Goal: Find specific page/section: Find specific page/section

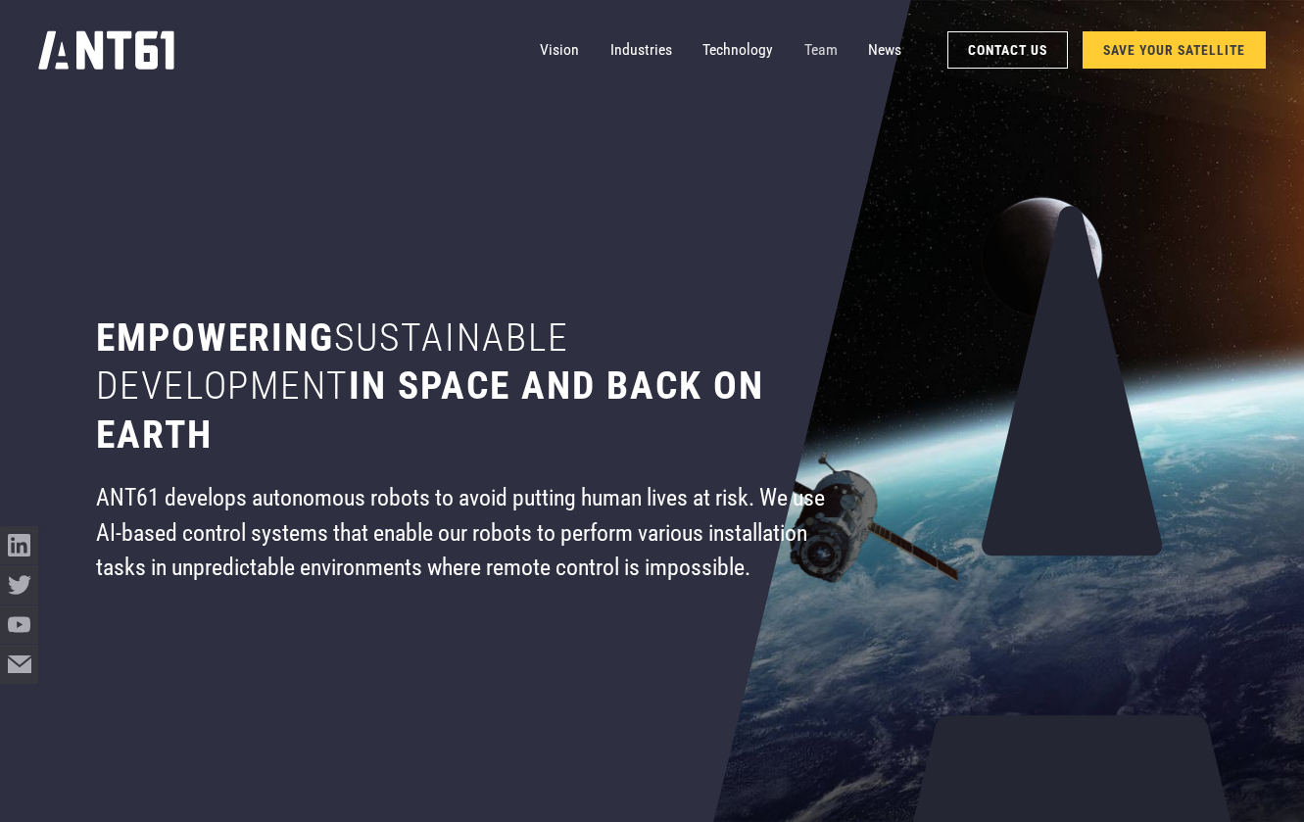
click at [820, 47] on link "Team" at bounding box center [821, 50] width 33 height 38
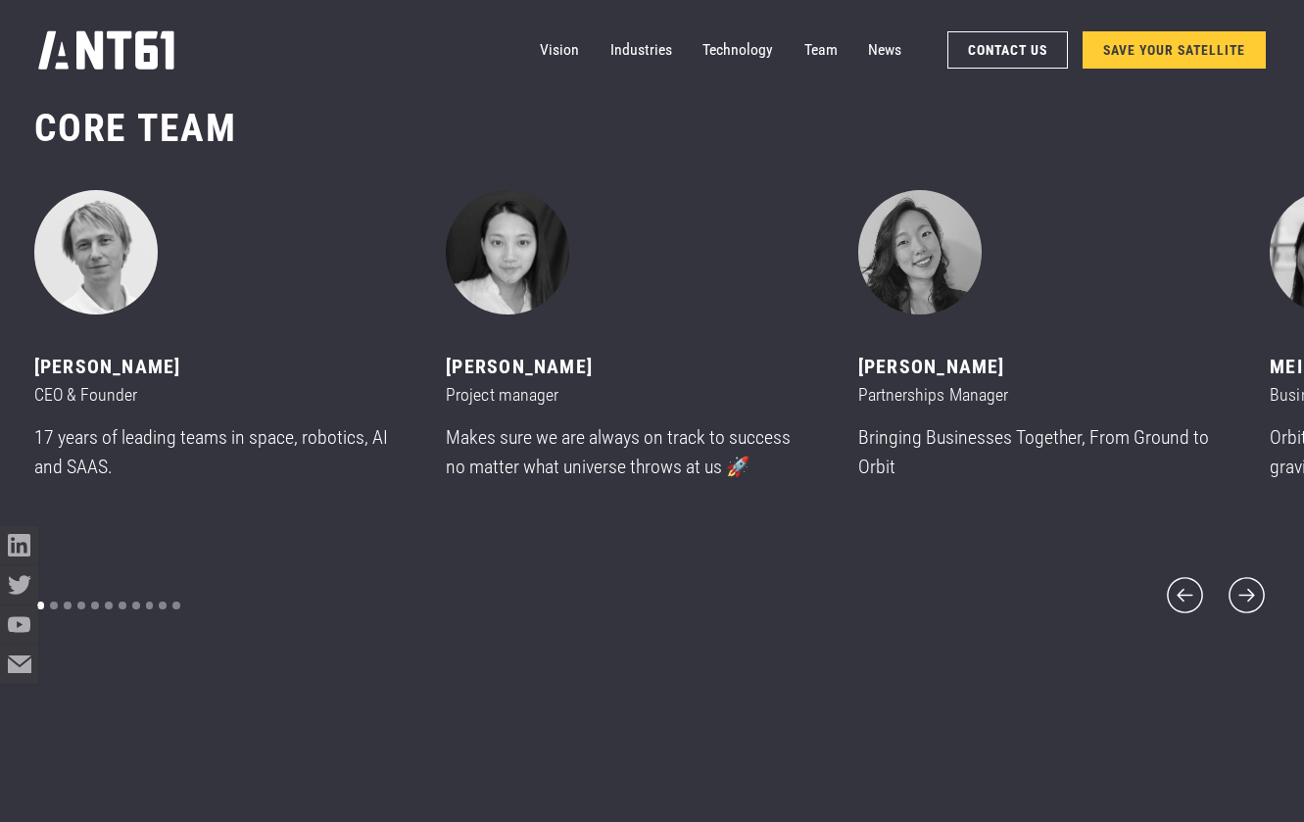
scroll to position [9916, 0]
click at [1254, 584] on icon "next slide" at bounding box center [1247, 595] width 46 height 46
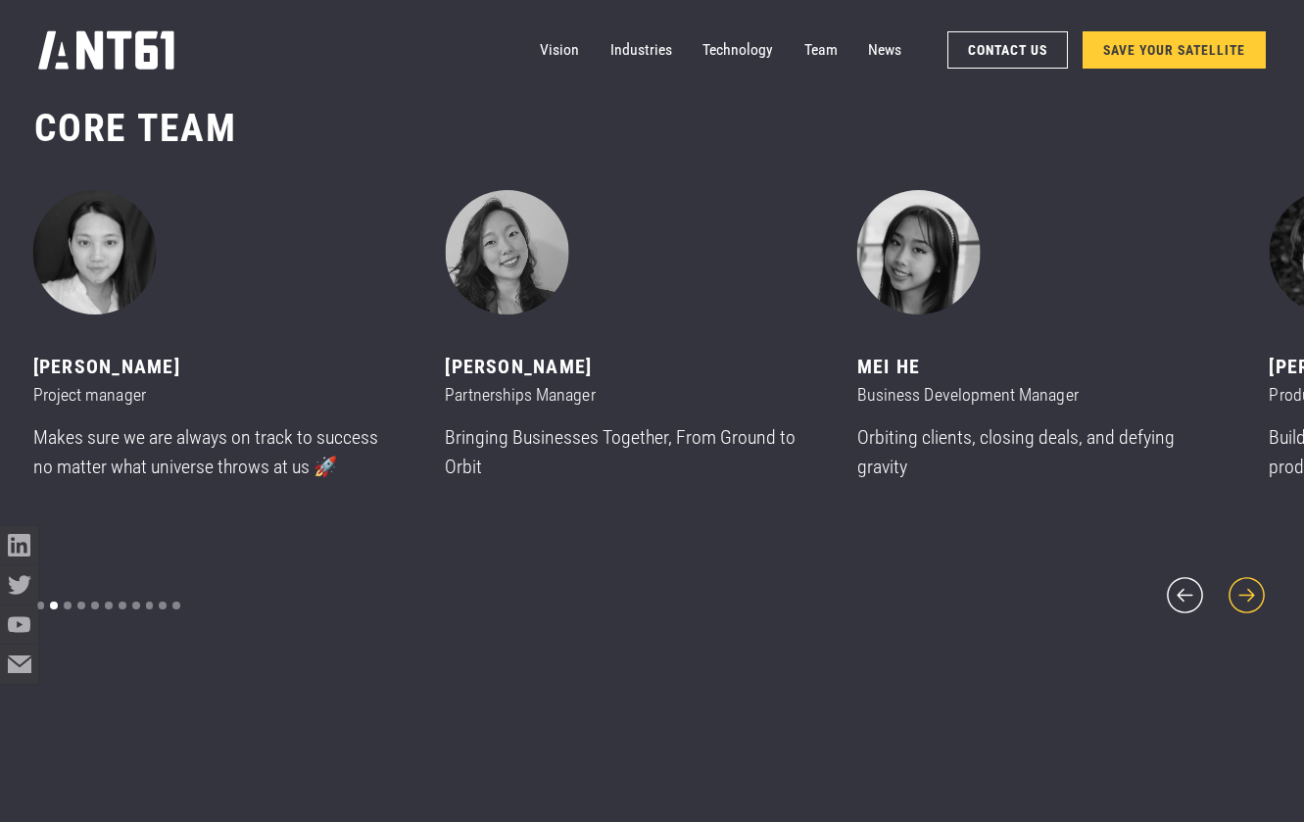
click at [1254, 584] on icon "next slide" at bounding box center [1247, 595] width 46 height 46
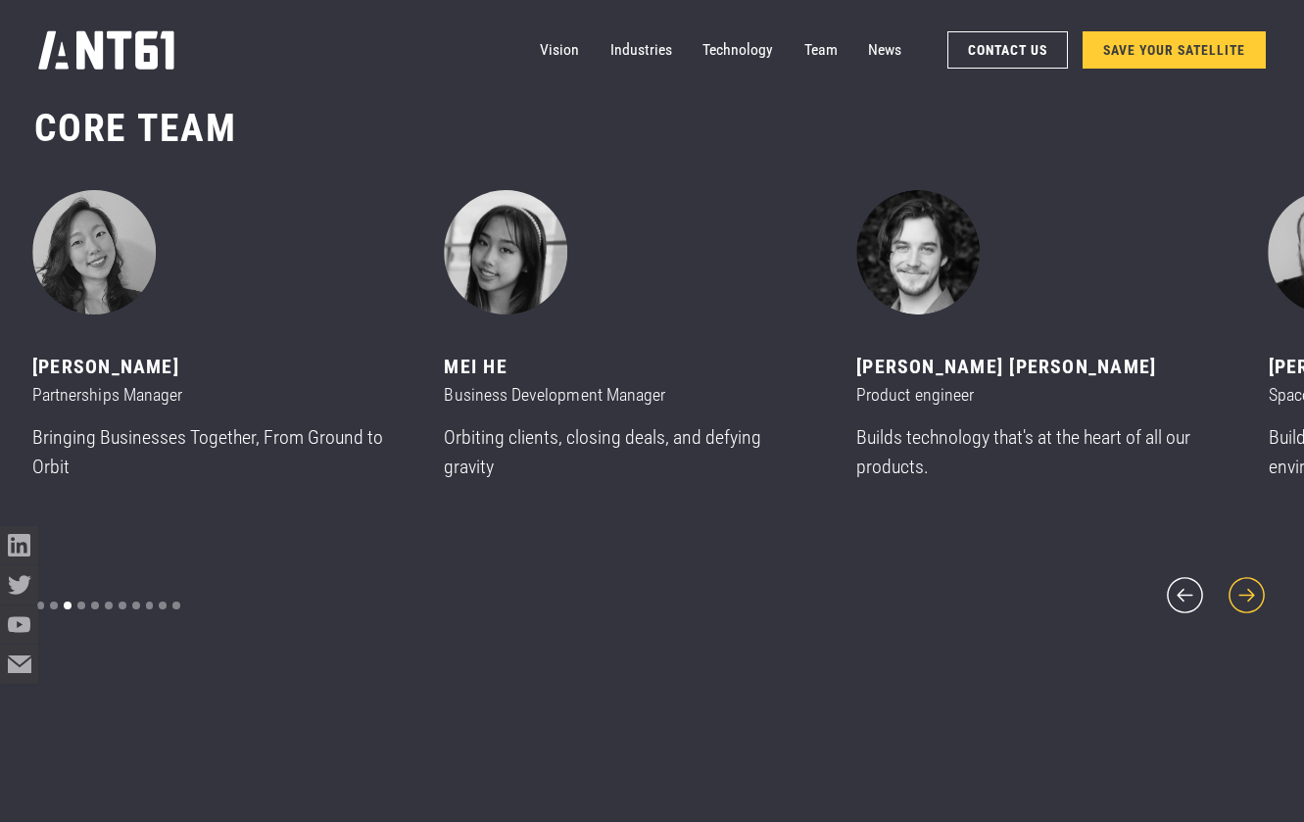
click at [1254, 584] on icon "next slide" at bounding box center [1247, 595] width 46 height 46
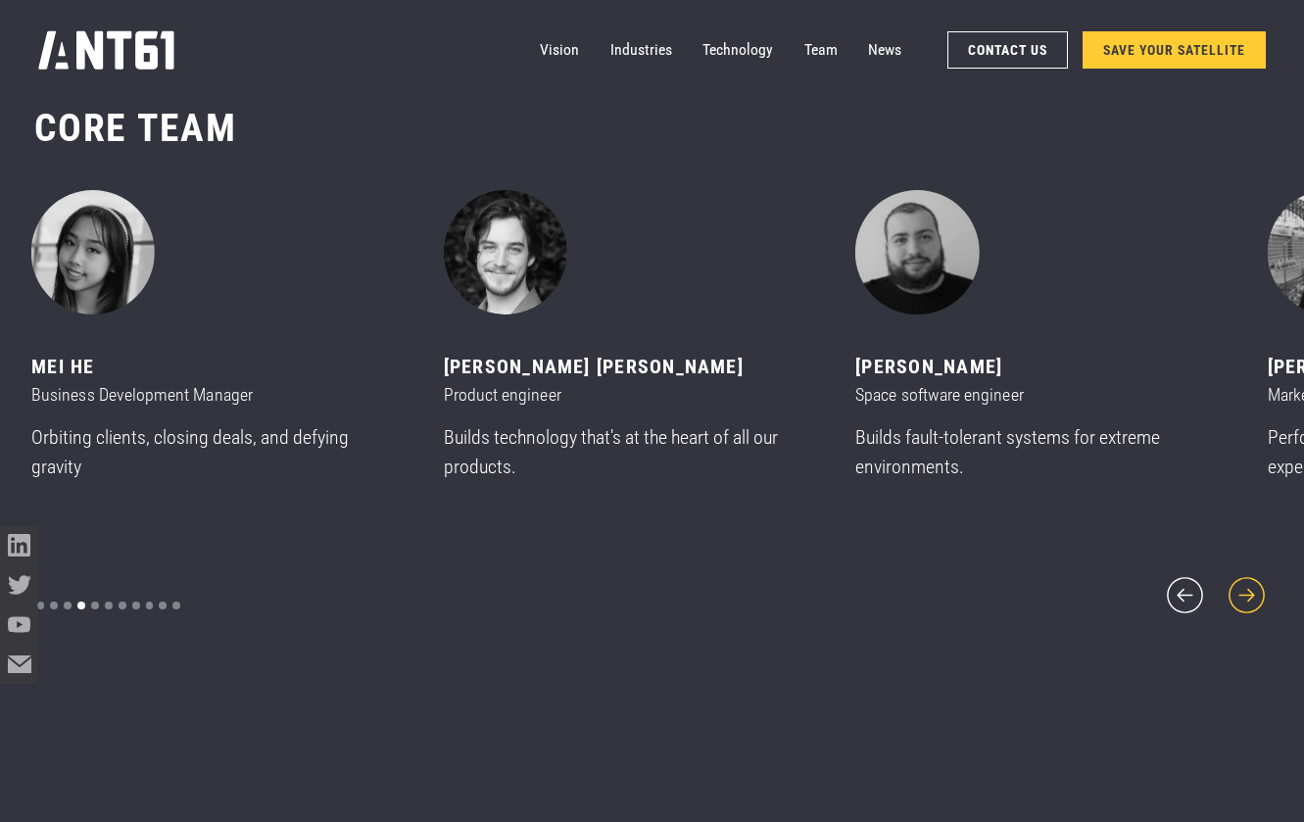
click at [1254, 584] on icon "next slide" at bounding box center [1247, 595] width 46 height 46
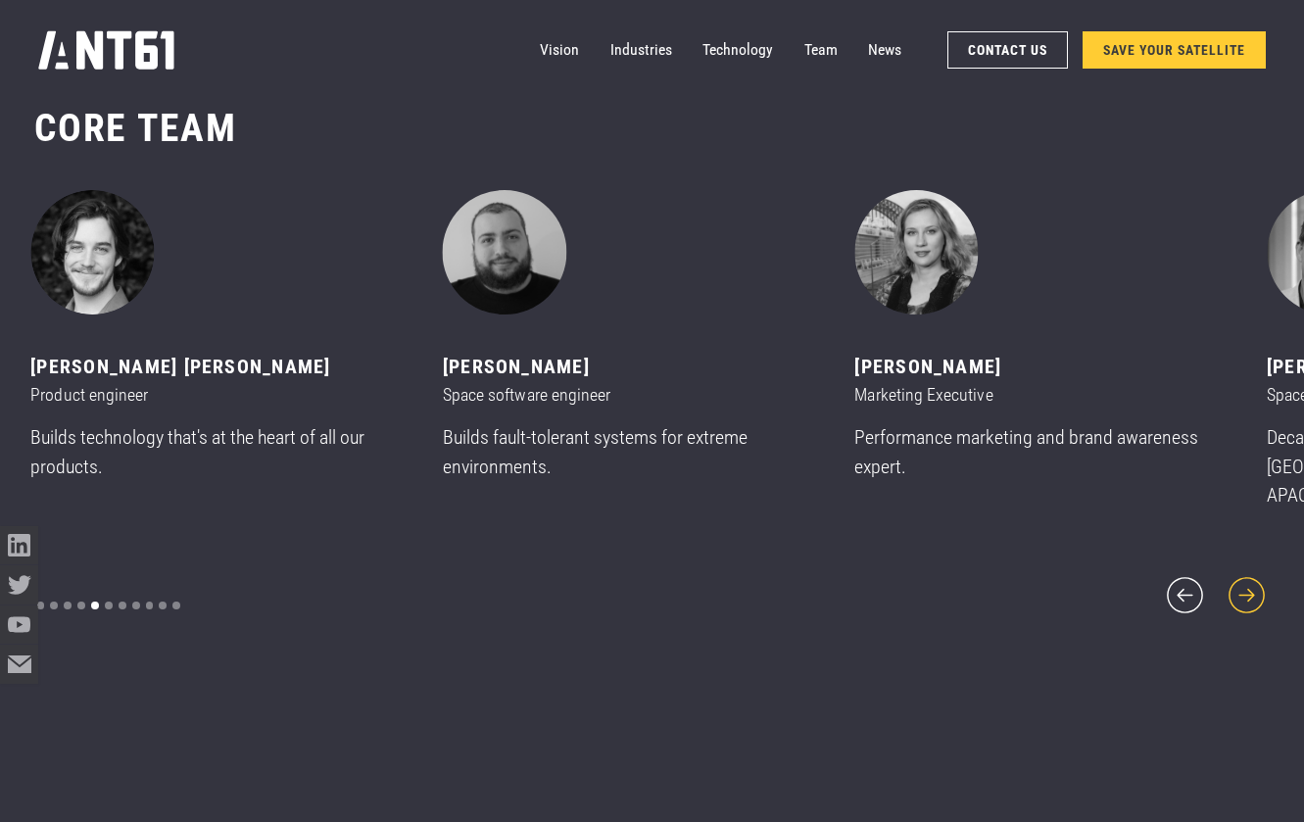
click at [1254, 584] on icon "next slide" at bounding box center [1247, 595] width 46 height 46
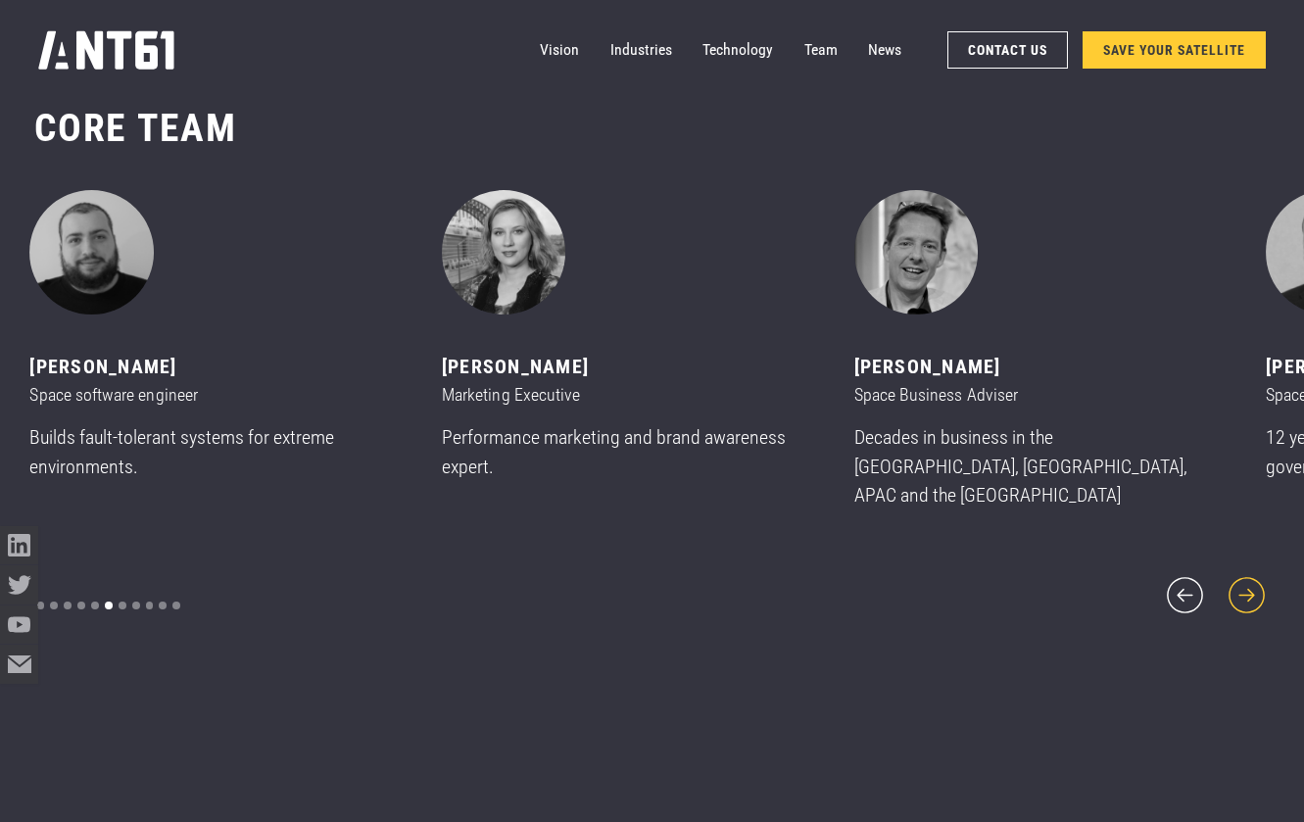
click at [1254, 584] on icon "next slide" at bounding box center [1247, 595] width 46 height 46
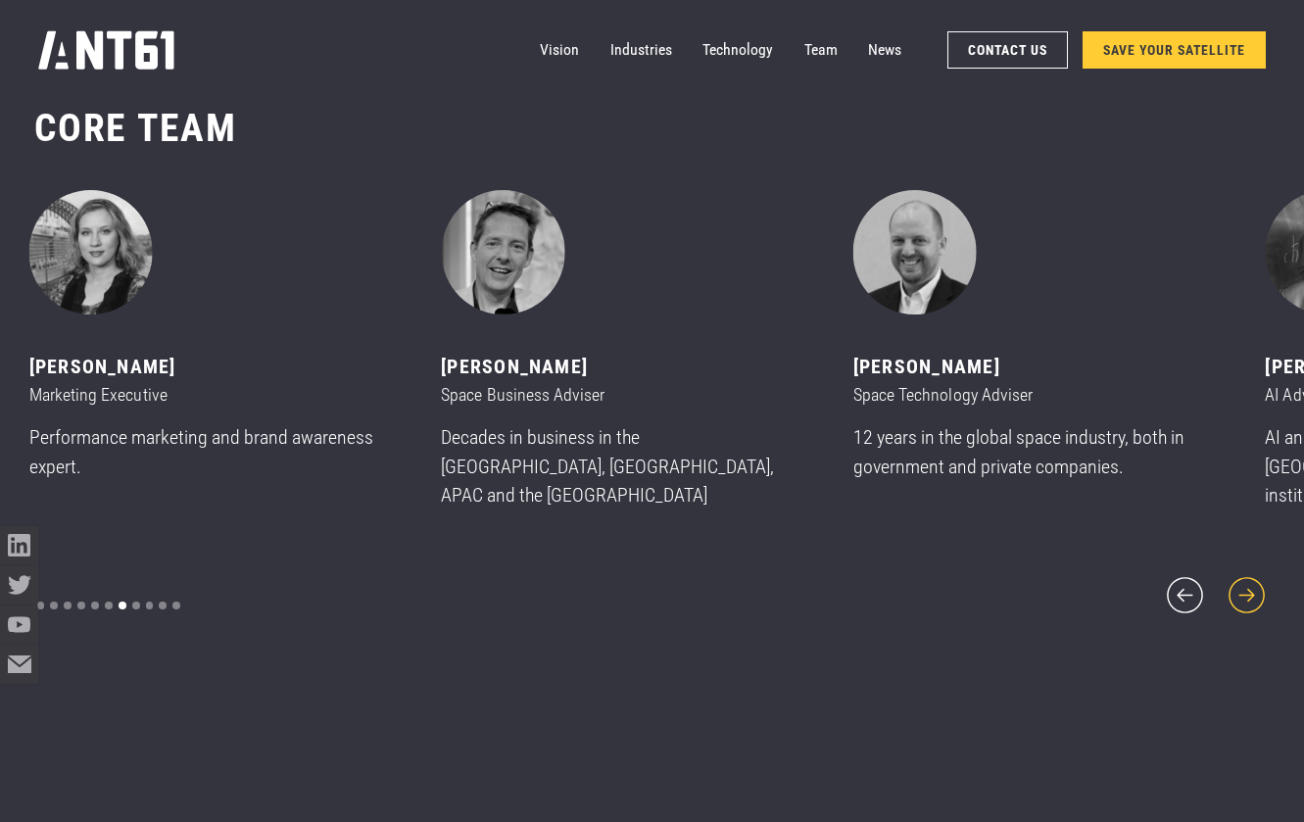
click at [1254, 584] on icon "next slide" at bounding box center [1247, 595] width 46 height 46
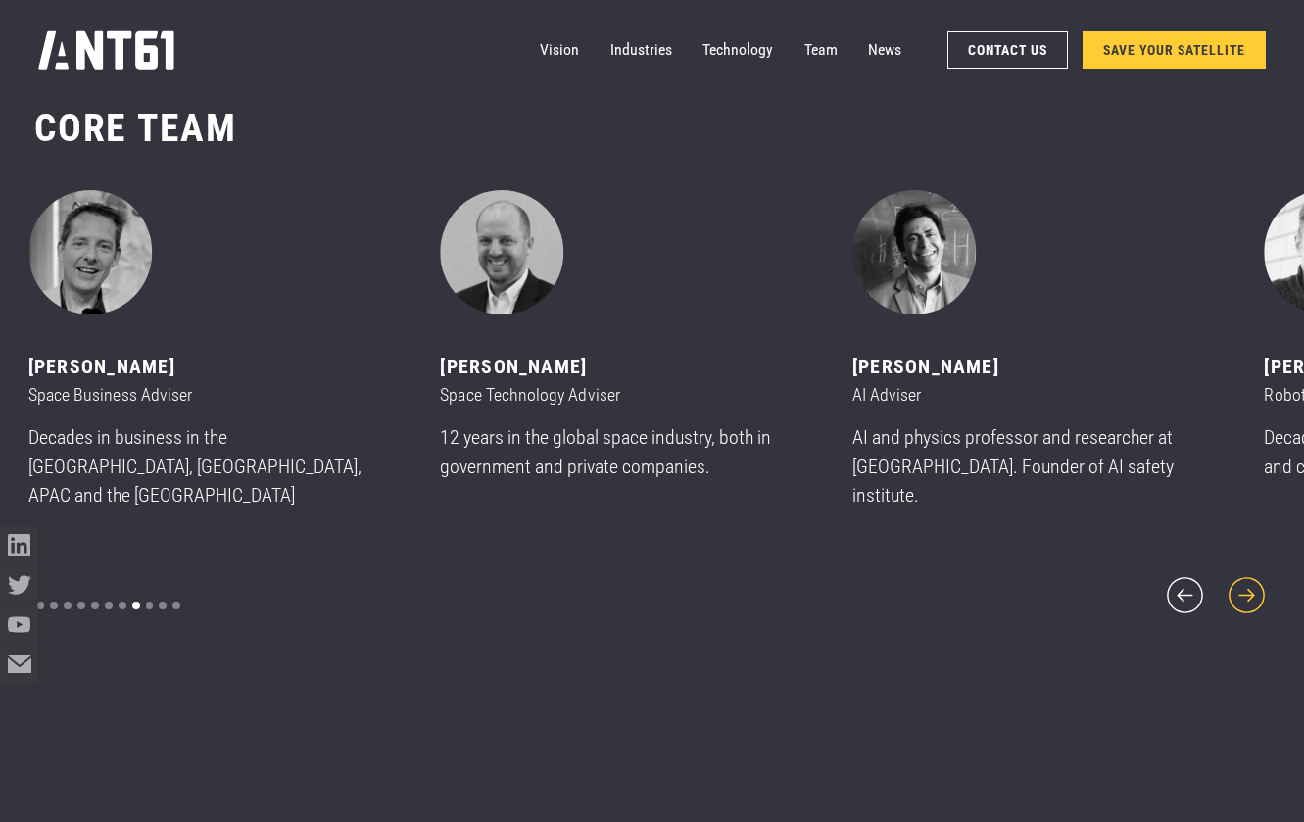
click at [1254, 584] on icon "next slide" at bounding box center [1247, 595] width 46 height 46
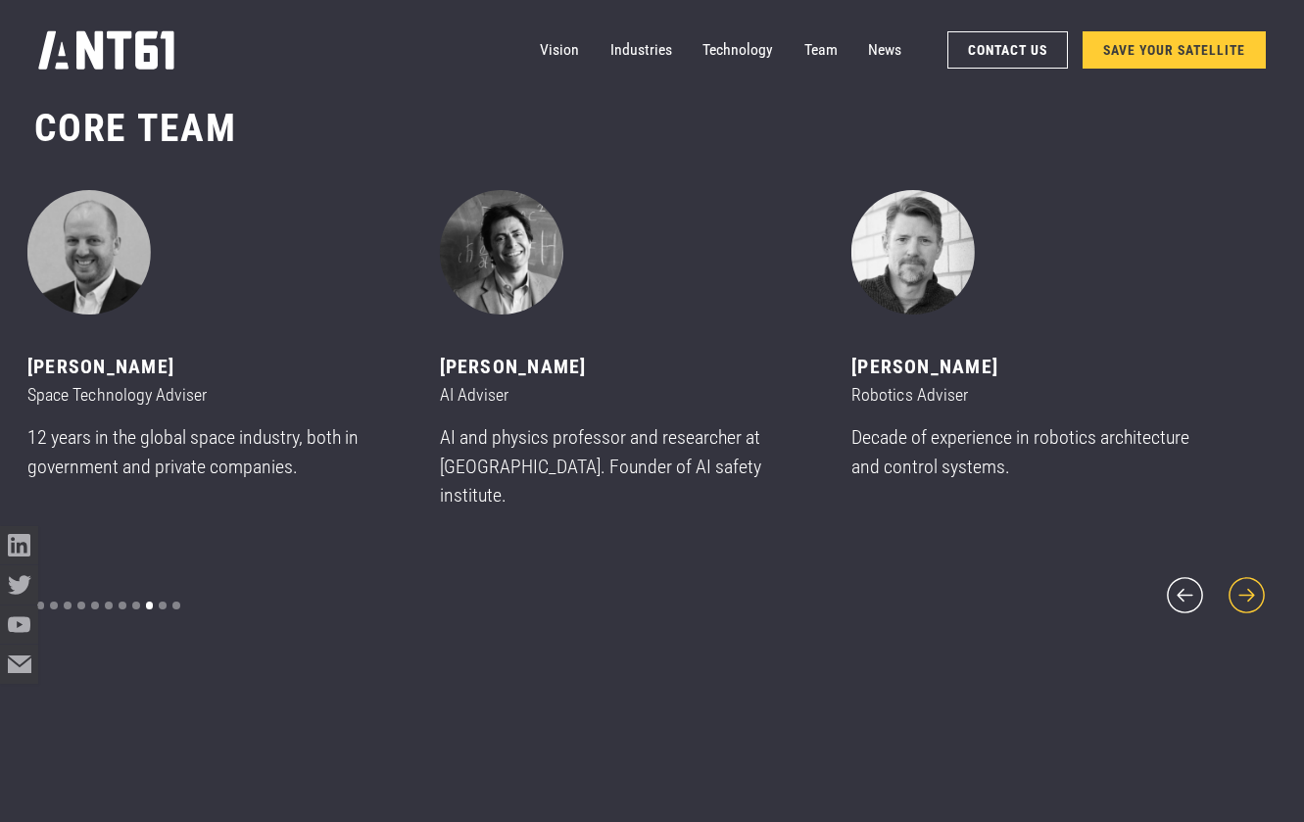
click at [1254, 584] on icon "next slide" at bounding box center [1247, 595] width 46 height 46
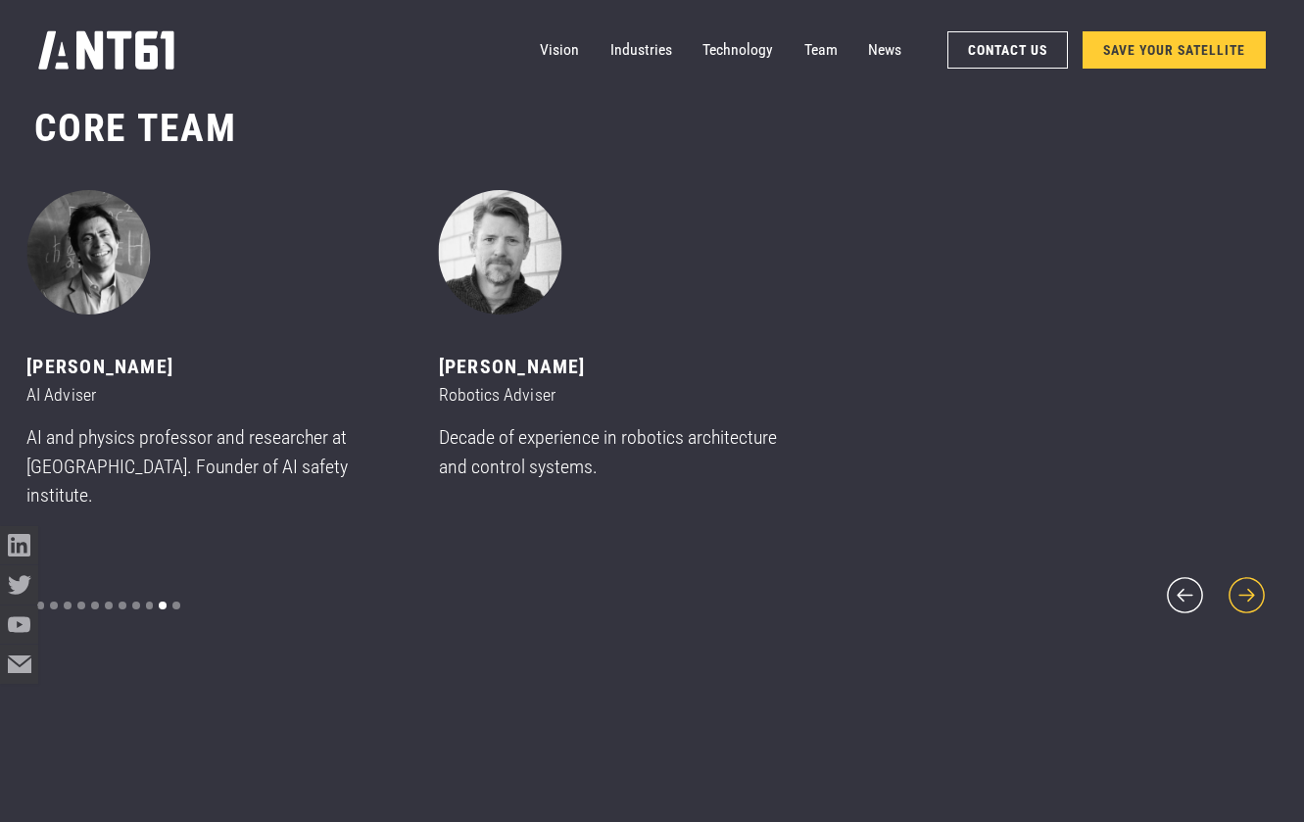
click at [1254, 584] on icon "next slide" at bounding box center [1247, 595] width 46 height 46
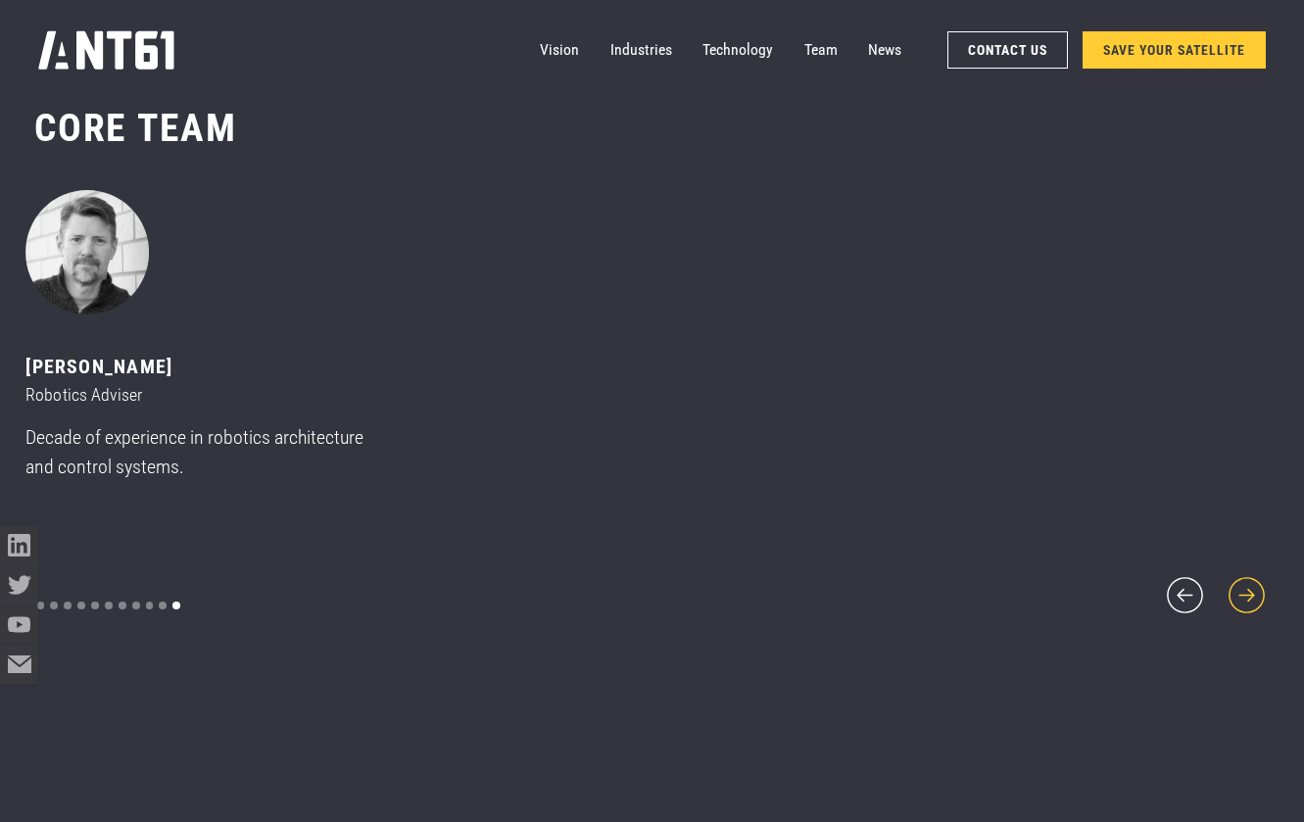
click at [1254, 584] on icon "next slide" at bounding box center [1247, 595] width 46 height 46
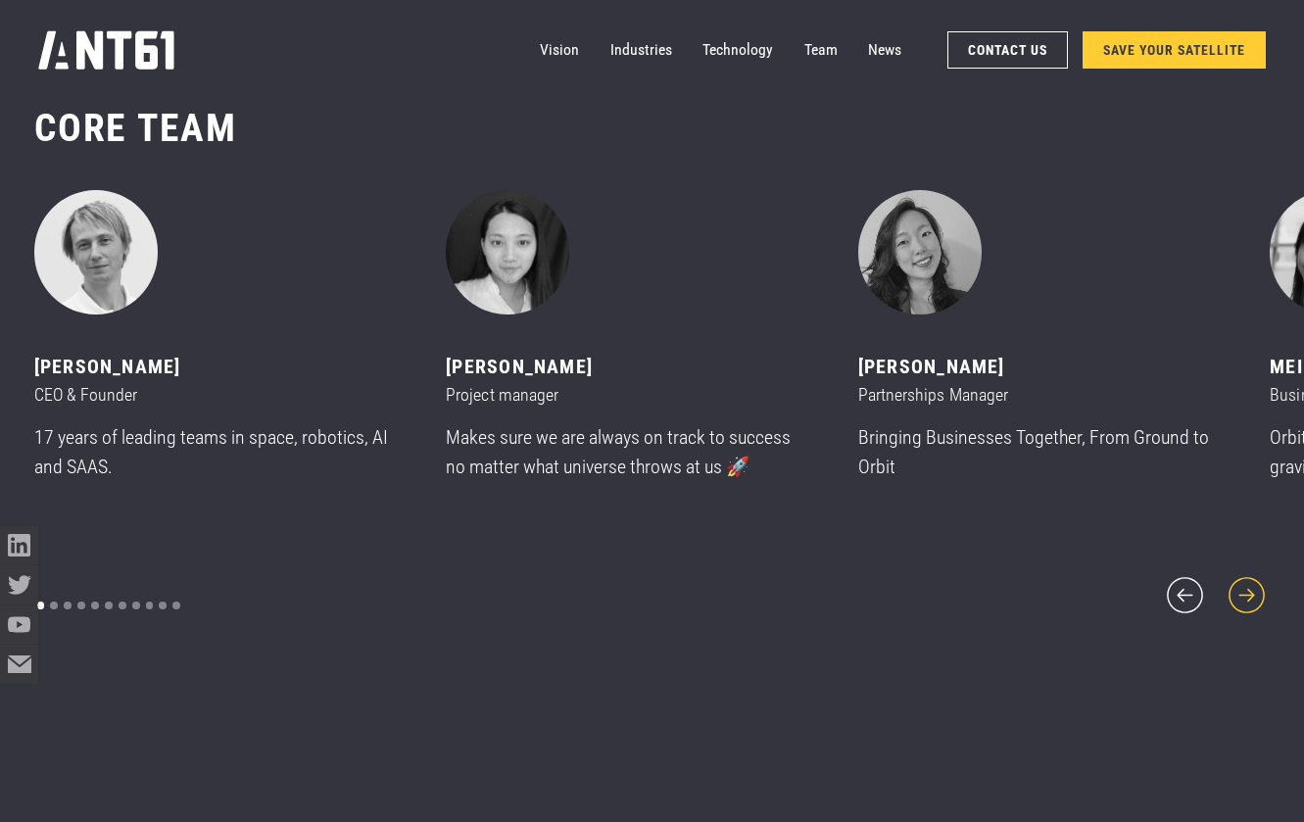
click at [1254, 584] on icon "next slide" at bounding box center [1247, 595] width 46 height 46
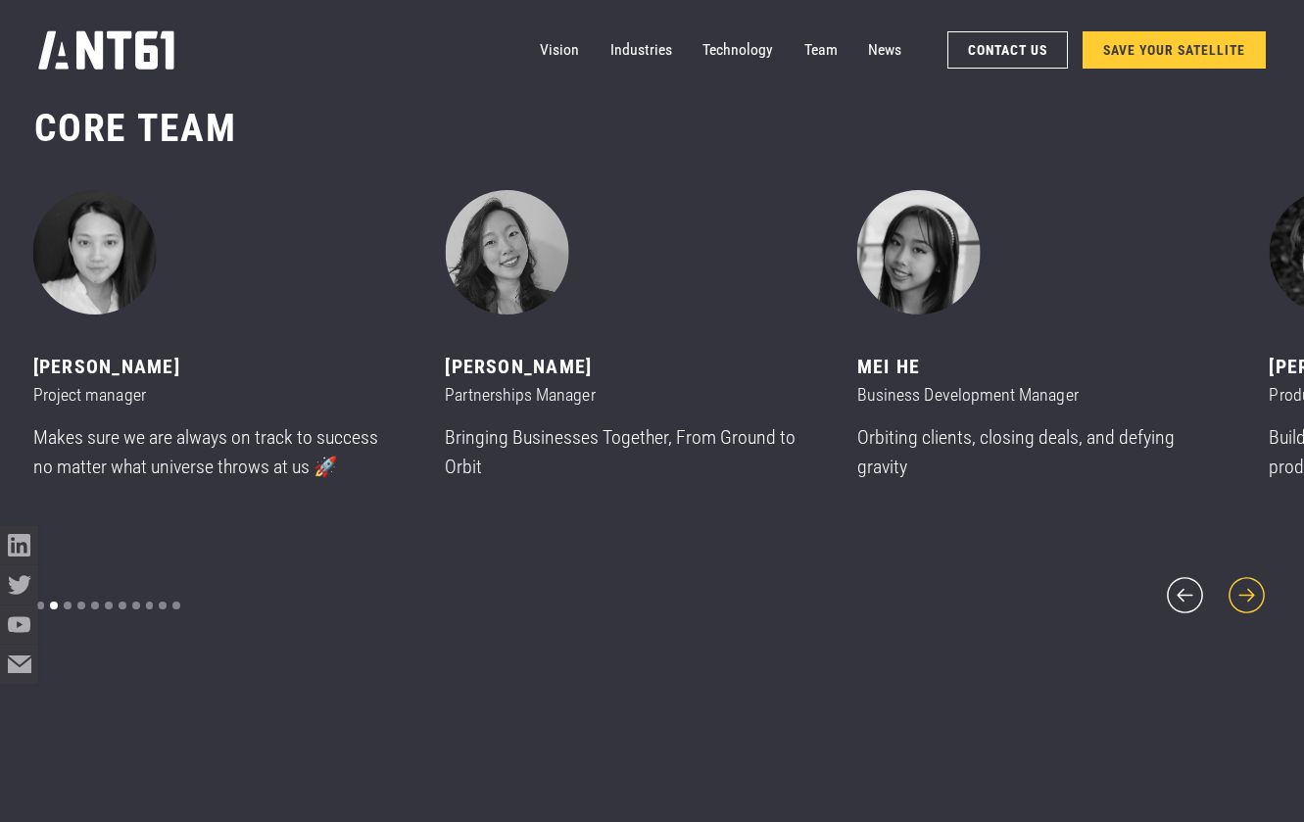
click at [1254, 584] on icon "next slide" at bounding box center [1247, 595] width 46 height 46
